Goal: Information Seeking & Learning: Find specific fact

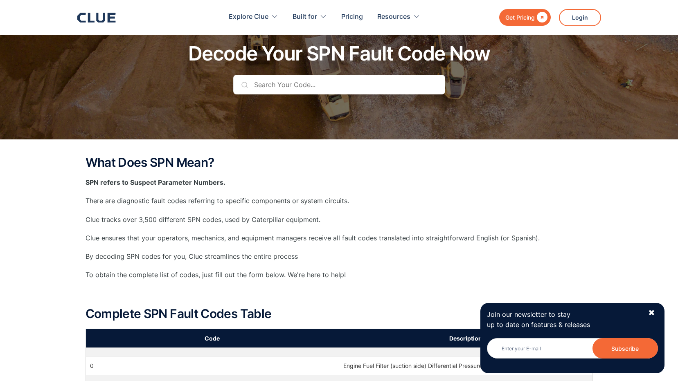
scroll to position [41, 0]
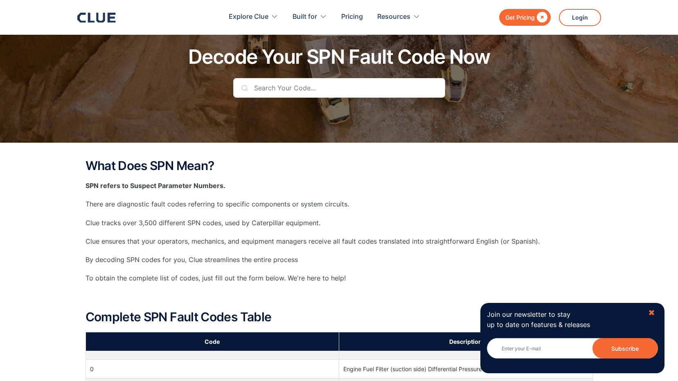
click at [650, 310] on div "✖" at bounding box center [651, 313] width 7 height 10
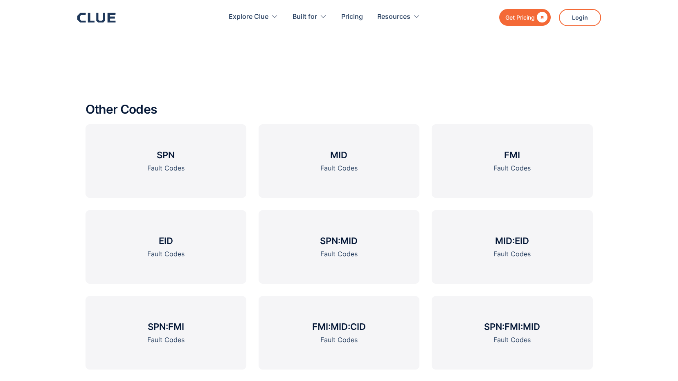
scroll to position [946, 0]
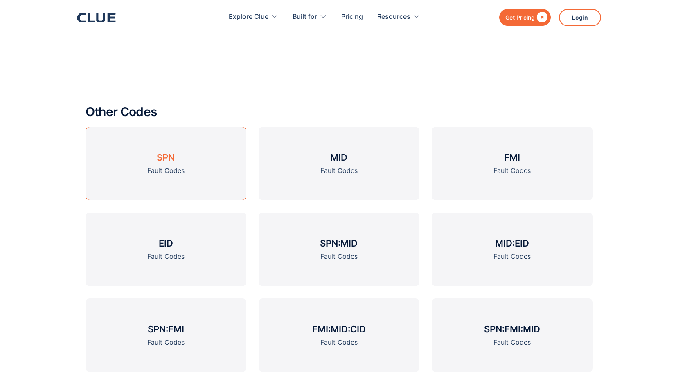
click at [170, 157] on h3 "SPN" at bounding box center [166, 157] width 18 height 12
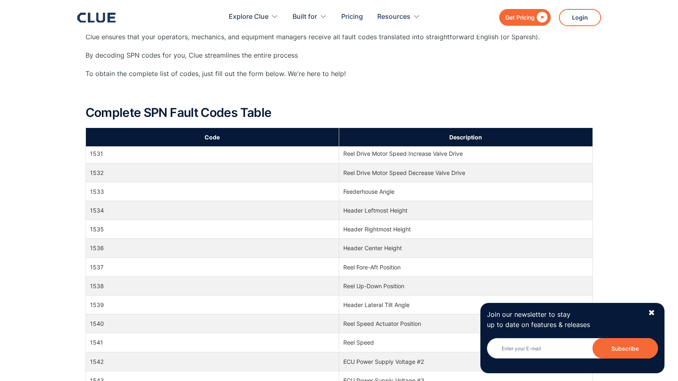
scroll to position [22863, 0]
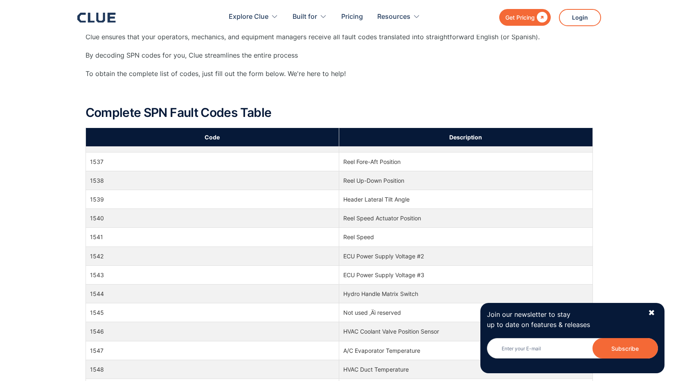
click at [654, 314] on div "✖" at bounding box center [651, 313] width 7 height 10
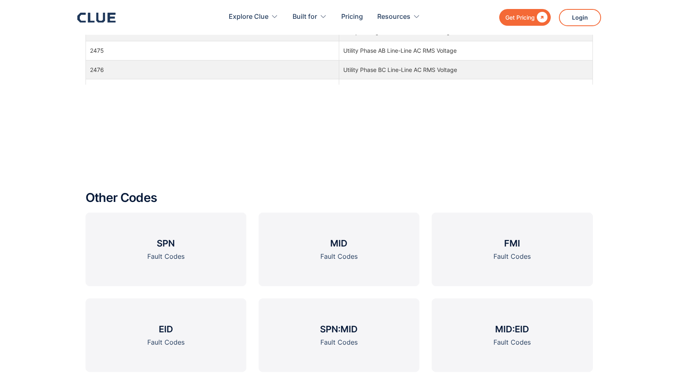
scroll to position [860, 0]
click at [514, 253] on div "Fault Codes" at bounding box center [511, 256] width 37 height 10
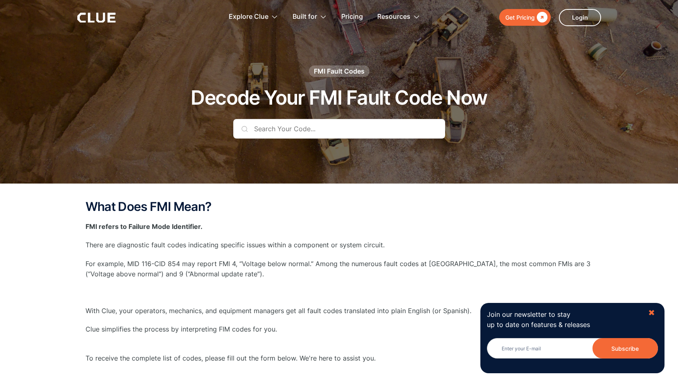
click at [654, 311] on div "✖" at bounding box center [651, 313] width 7 height 10
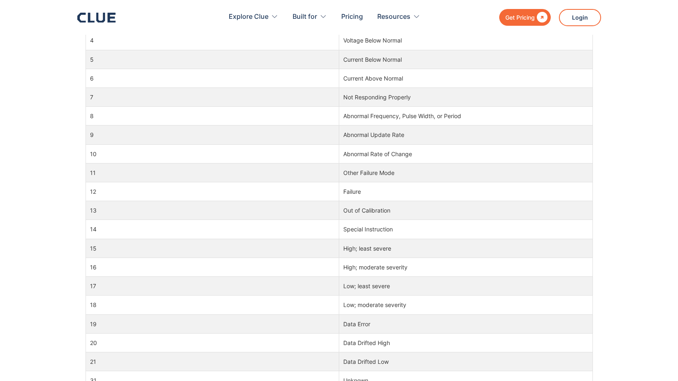
scroll to position [654, 0]
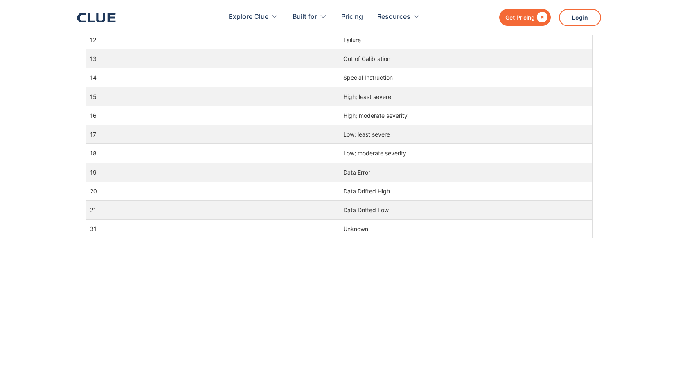
click at [92, 115] on td "16" at bounding box center [212, 115] width 254 height 19
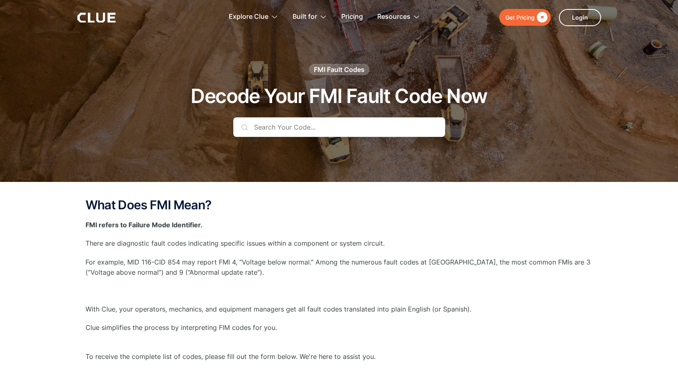
scroll to position [0, 0]
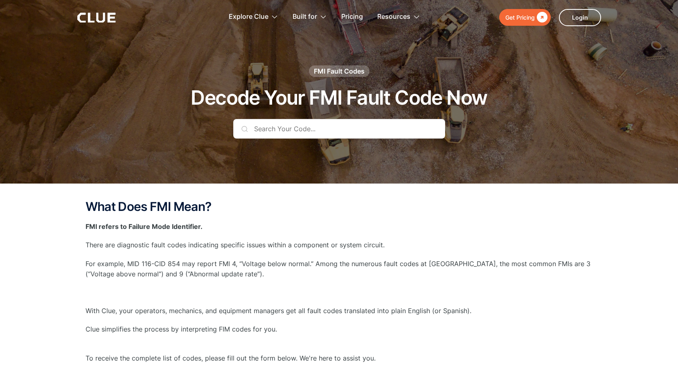
click at [280, 129] on input "text" at bounding box center [339, 129] width 212 height 20
drag, startPoint x: 560, startPoint y: 104, endPoint x: 535, endPoint y: 173, distance: 73.2
click at [535, 173] on div at bounding box center [339, 92] width 678 height 184
drag, startPoint x: 440, startPoint y: 129, endPoint x: 460, endPoint y: 102, distance: 33.3
click at [460, 102] on h1 "Decode Your FMI Fault Code Now" at bounding box center [339, 98] width 296 height 22
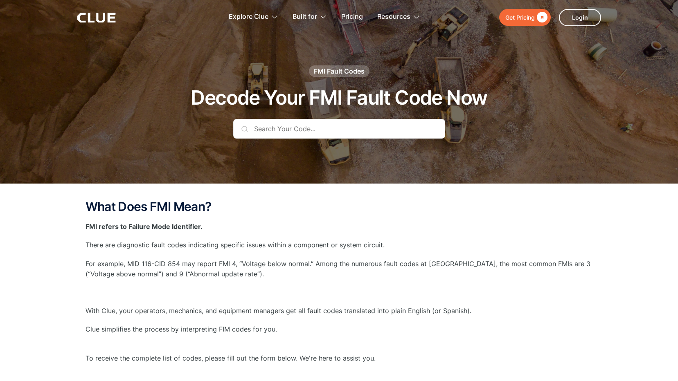
click at [434, 79] on div "FMI Fault Codes Decode Your FMI Fault Code Now" at bounding box center [339, 107] width 483 height 85
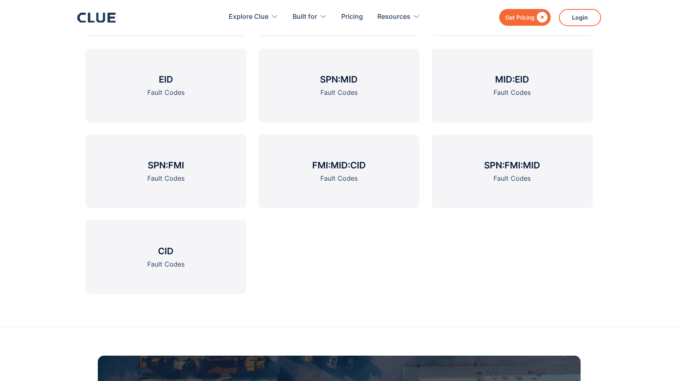
scroll to position [1163, 0]
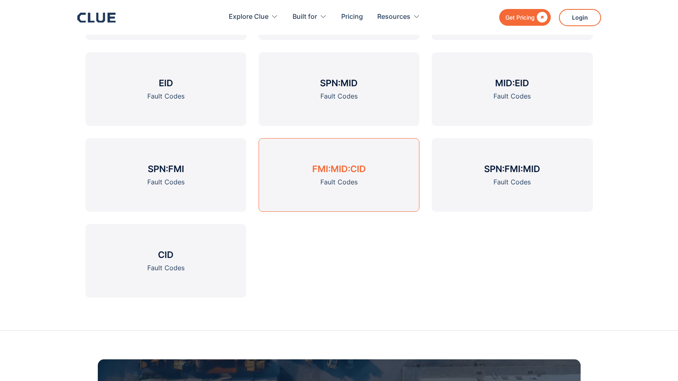
click at [312, 171] on h3 "FMI:MID:CID" at bounding box center [339, 169] width 54 height 12
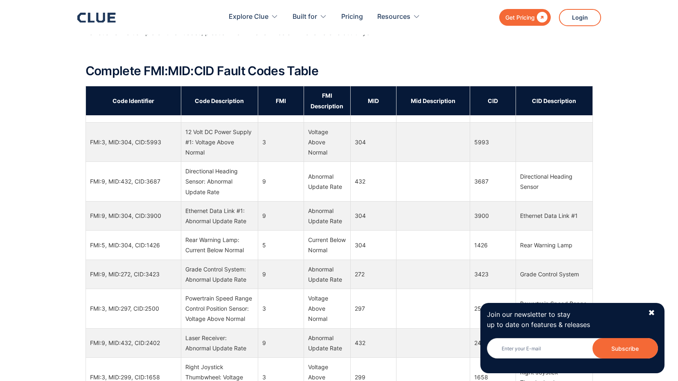
scroll to position [2944, 0]
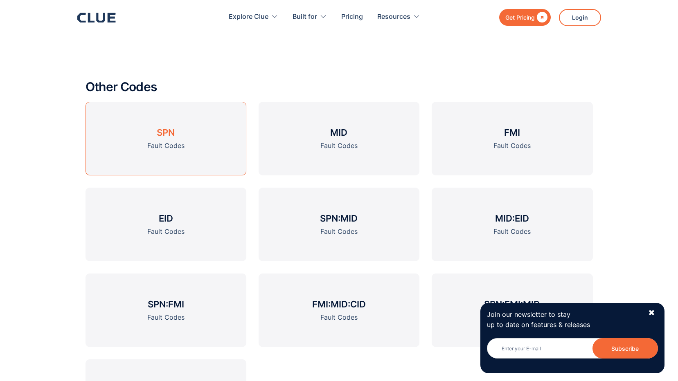
scroll to position [1041, 0]
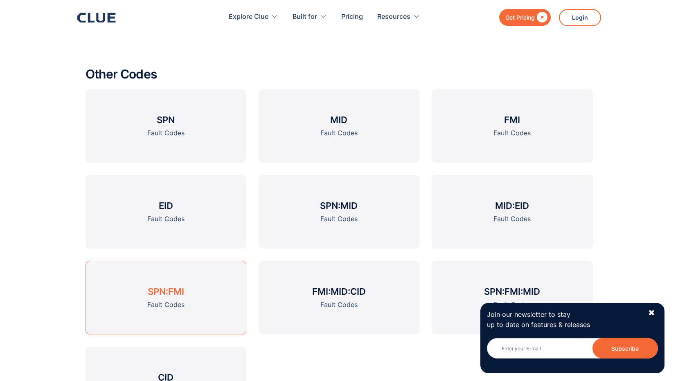
click at [172, 291] on h3 "SPN:FMI" at bounding box center [166, 291] width 36 height 12
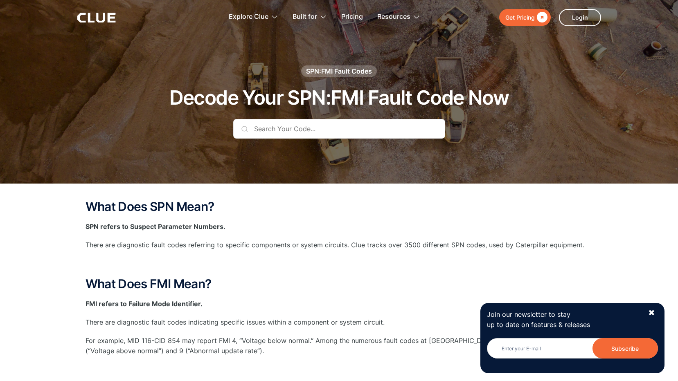
click at [270, 128] on input "text" at bounding box center [339, 129] width 212 height 20
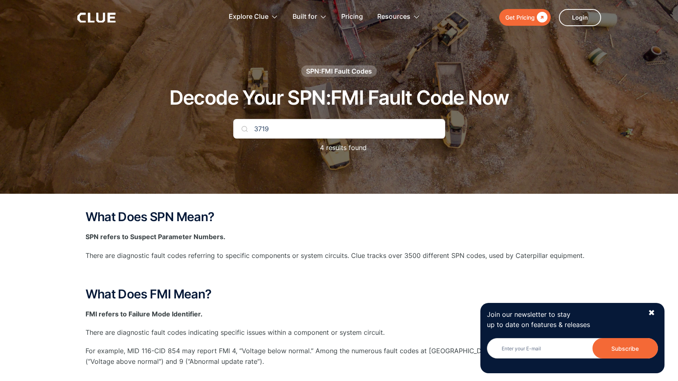
type input "3719"
click at [246, 129] on img at bounding box center [244, 129] width 7 height 7
click at [340, 149] on p "4 results found" at bounding box center [339, 148] width 55 height 10
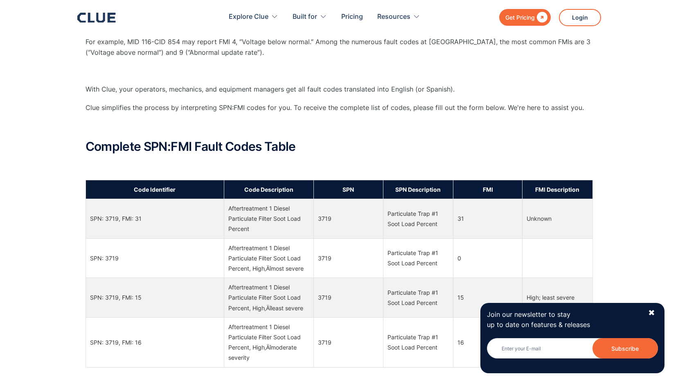
scroll to position [327, 0]
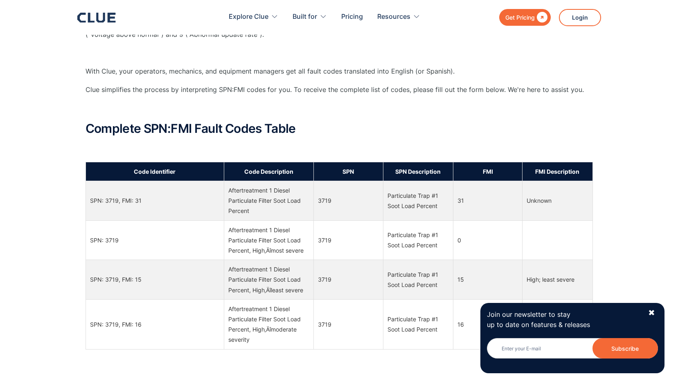
click at [657, 311] on div "Join our newsletter to stay up to date on features & releases Newsletter Subscr…" at bounding box center [572, 338] width 184 height 70
click at [653, 311] on div "✖" at bounding box center [651, 313] width 7 height 10
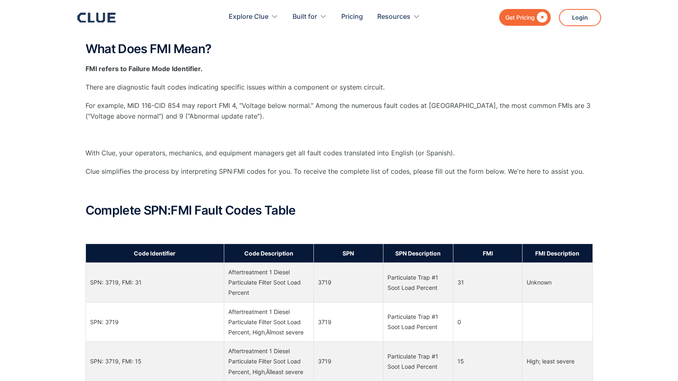
scroll to position [0, 0]
